Goal: Transaction & Acquisition: Purchase product/service

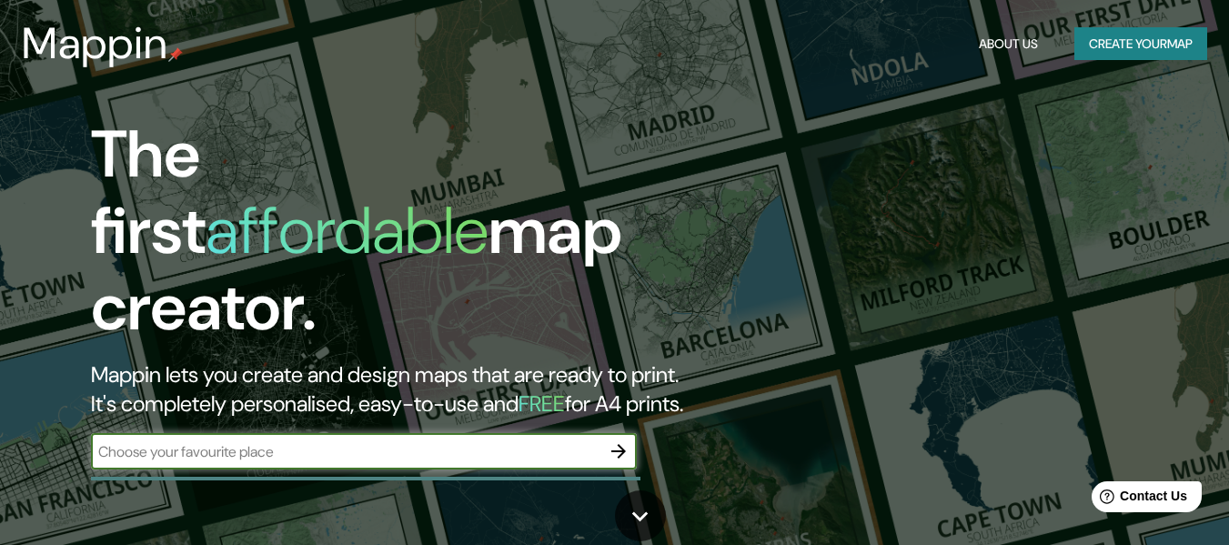
click at [590, 441] on input "text" at bounding box center [345, 451] width 509 height 21
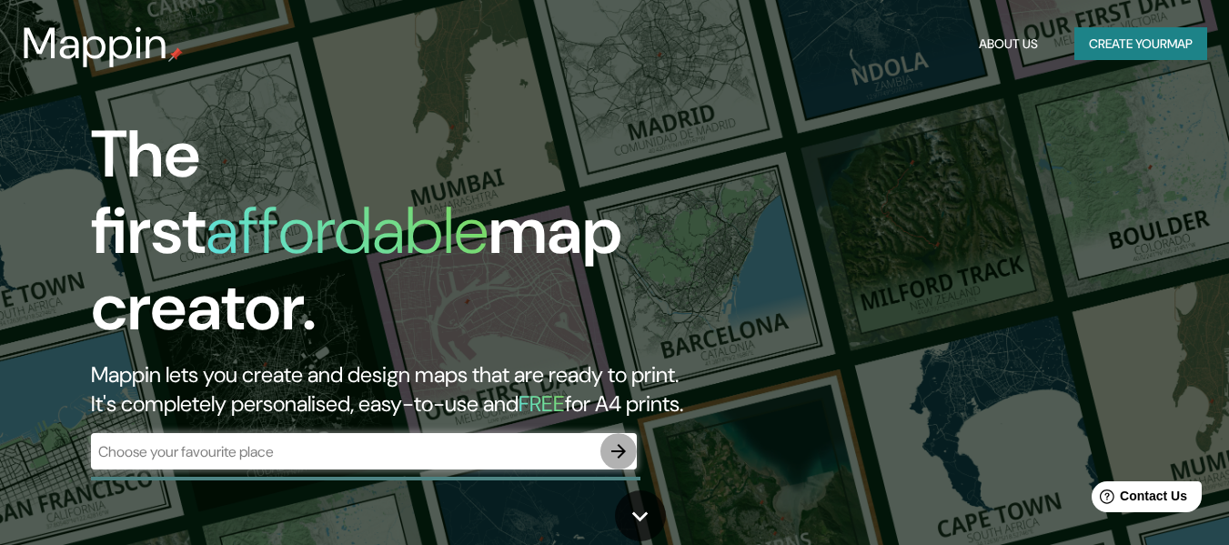
click at [618, 440] on icon "button" at bounding box center [619, 451] width 22 height 22
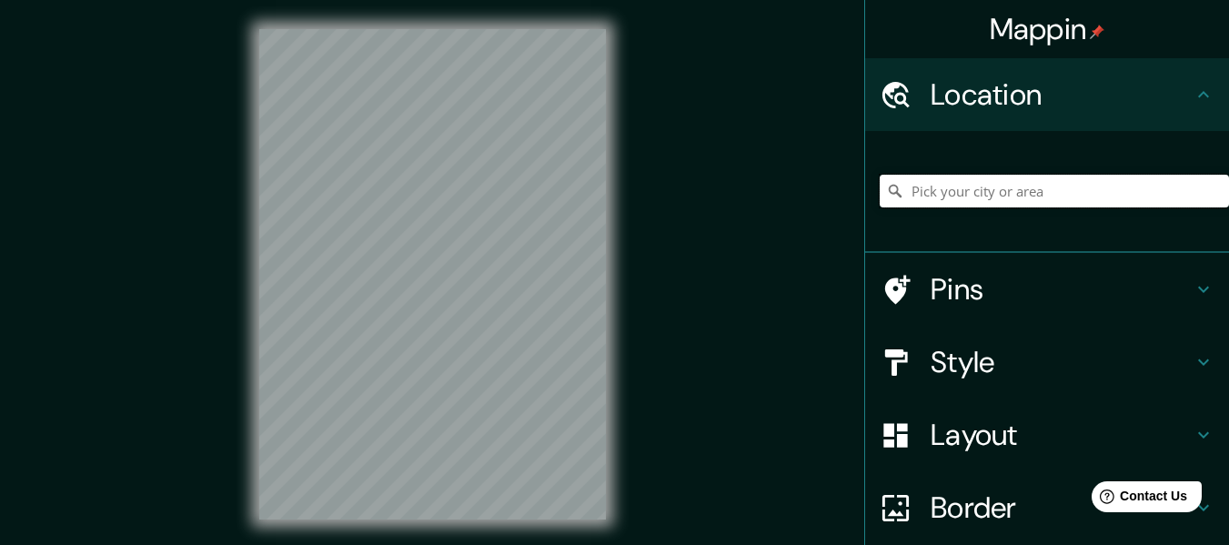
click at [1011, 183] on input "Pick your city or area" at bounding box center [1054, 191] width 349 height 33
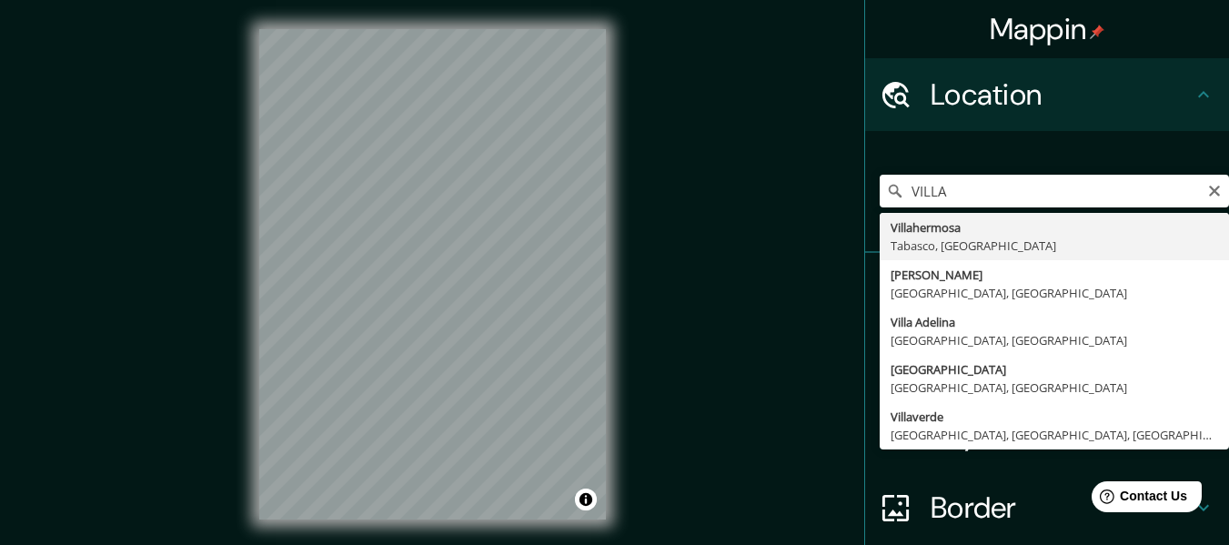
type input "Villahermosa, [GEOGRAPHIC_DATA], [GEOGRAPHIC_DATA]"
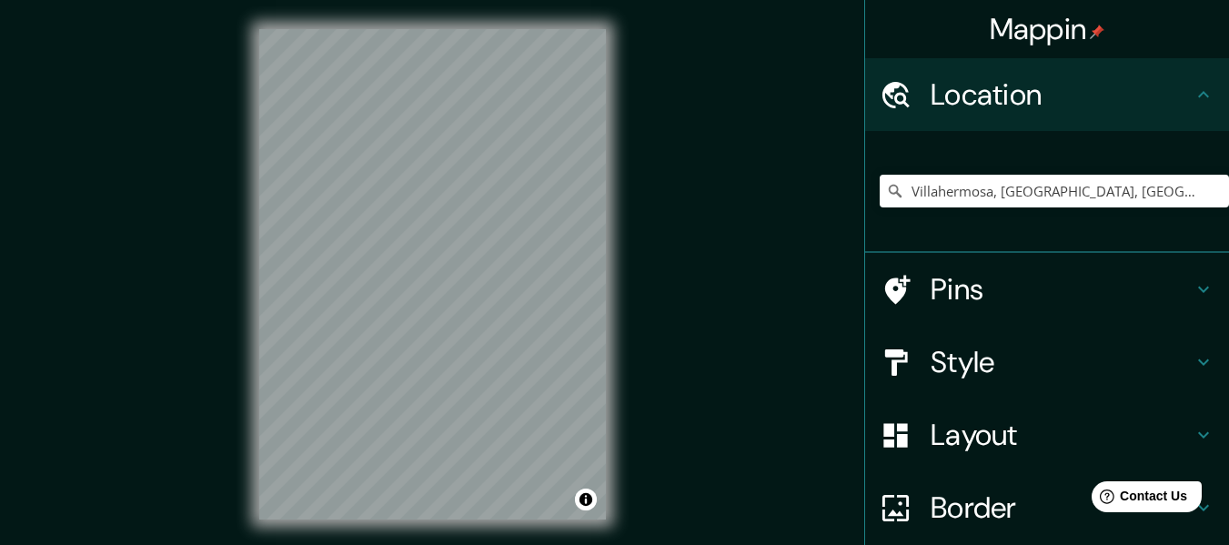
scroll to position [151, 0]
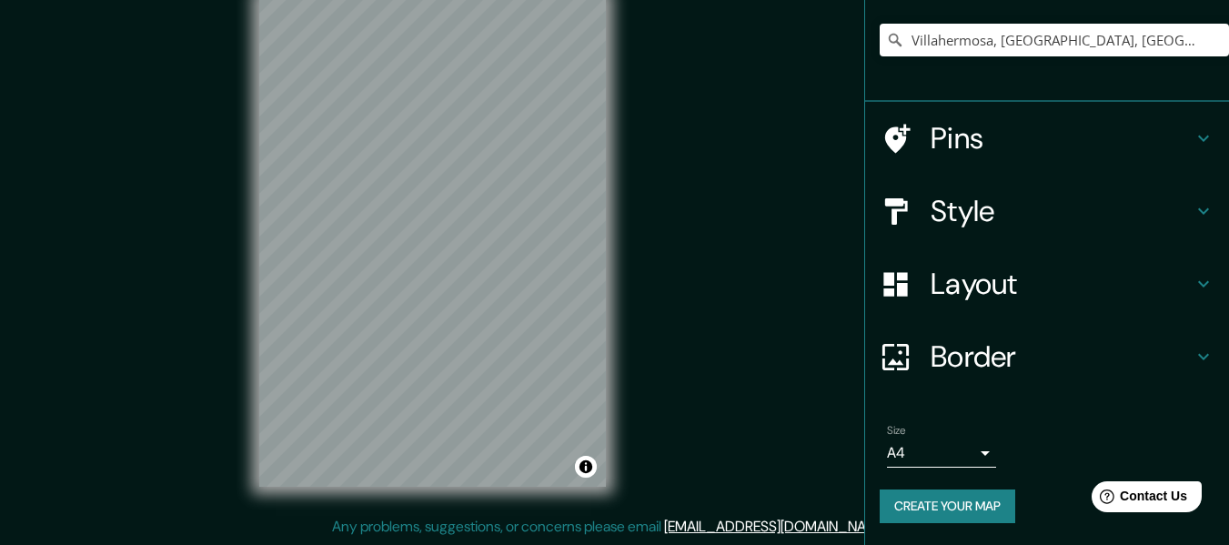
click at [937, 503] on button "Create your map" at bounding box center [948, 506] width 136 height 34
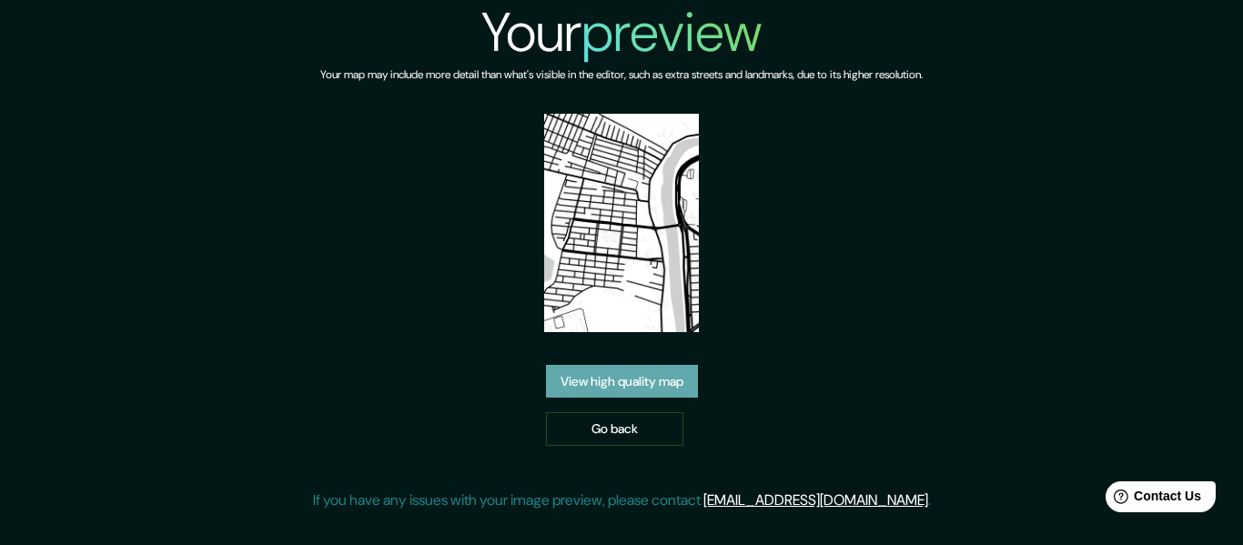
click at [698, 384] on link "View high quality map" at bounding box center [622, 382] width 152 height 34
